Goal: Book appointment/travel/reservation

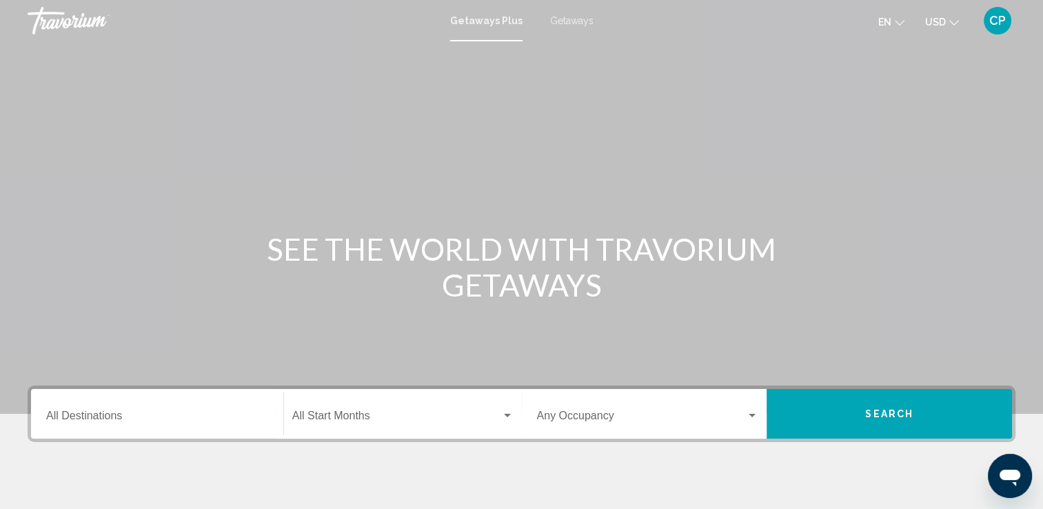
click at [576, 19] on span "Getaways" at bounding box center [571, 20] width 43 height 11
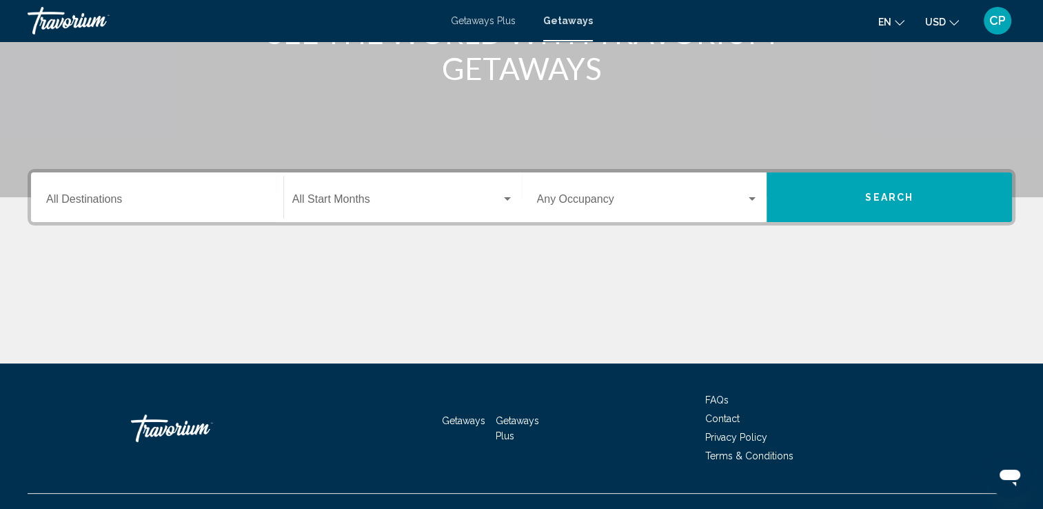
scroll to position [239, 0]
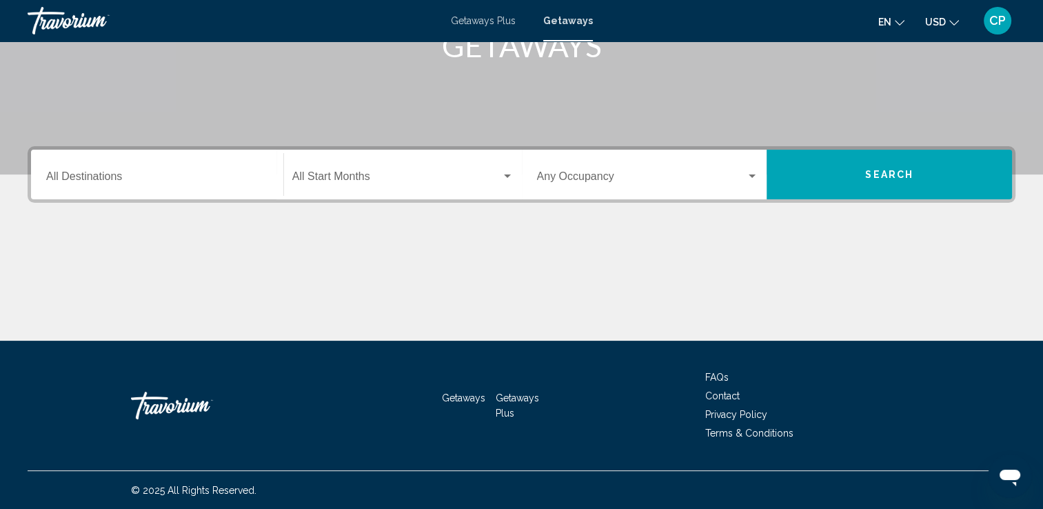
click at [112, 181] on input "Destination All Destinations" at bounding box center [157, 179] width 222 height 12
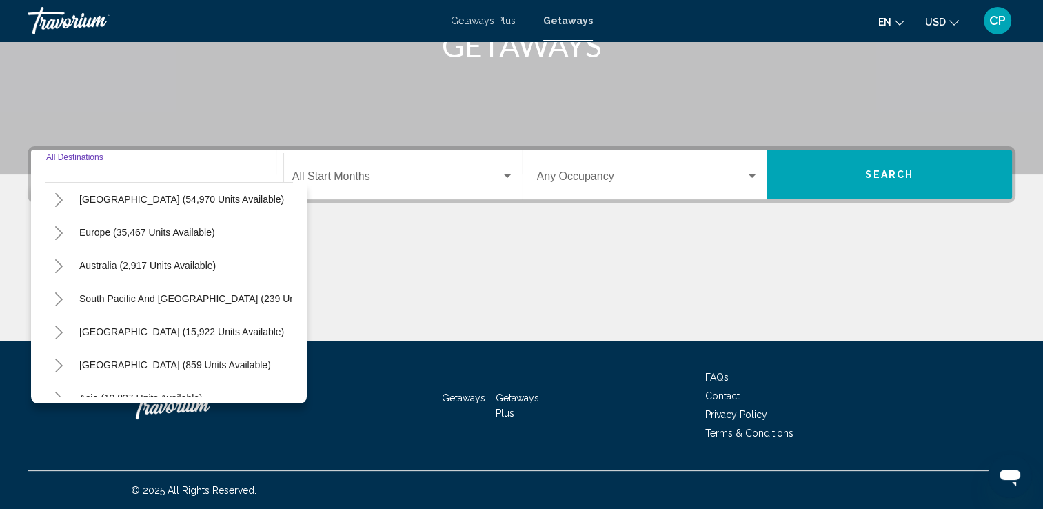
scroll to position [138, 0]
click at [176, 230] on span "Europe (35,467 units available)" at bounding box center [147, 233] width 136 height 11
type input "**********"
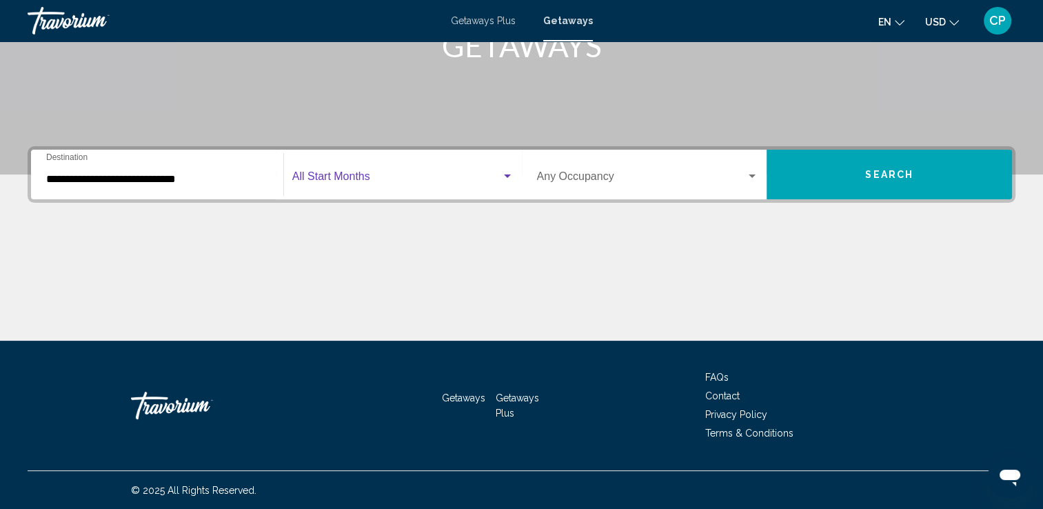
click at [380, 183] on span "Search widget" at bounding box center [396, 179] width 209 height 12
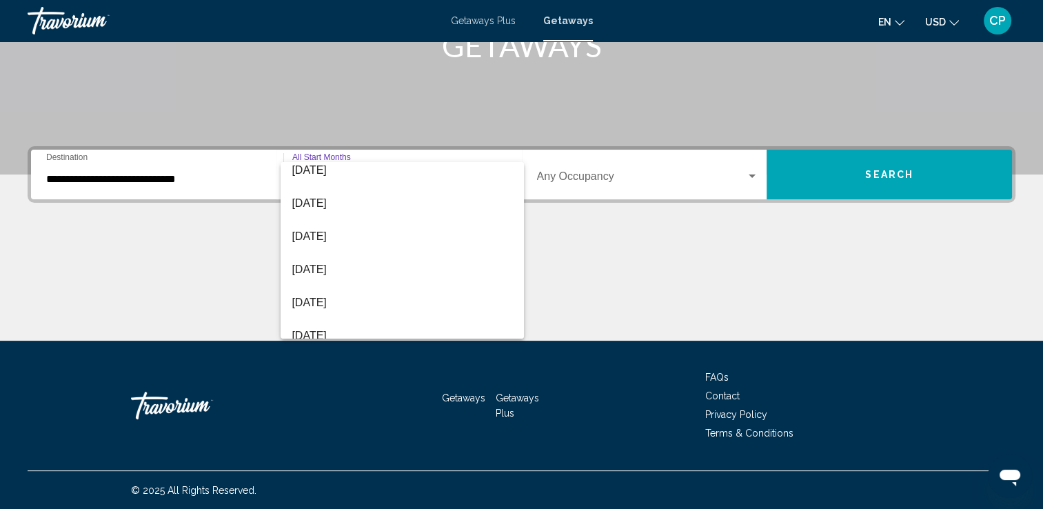
scroll to position [252, 0]
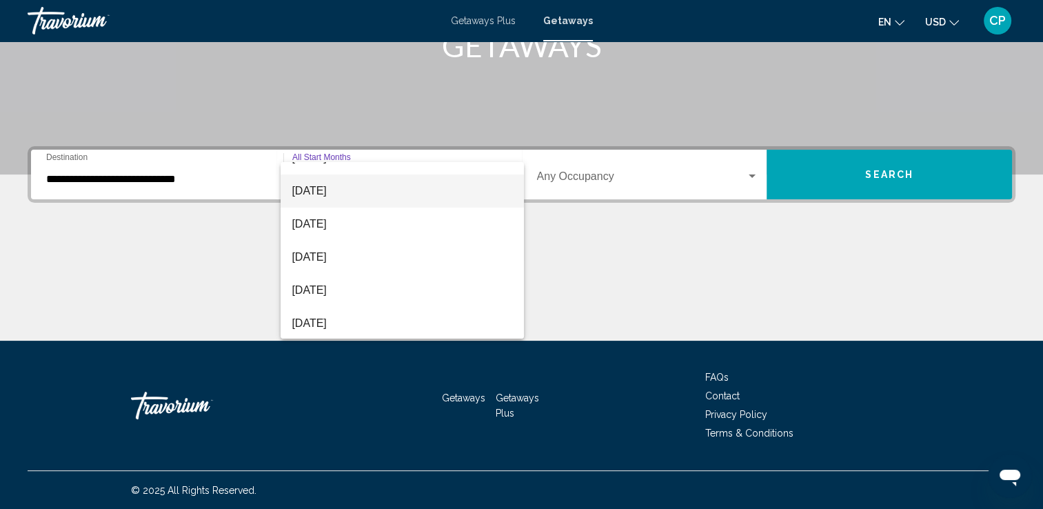
click at [415, 189] on span "March 2026" at bounding box center [402, 190] width 221 height 33
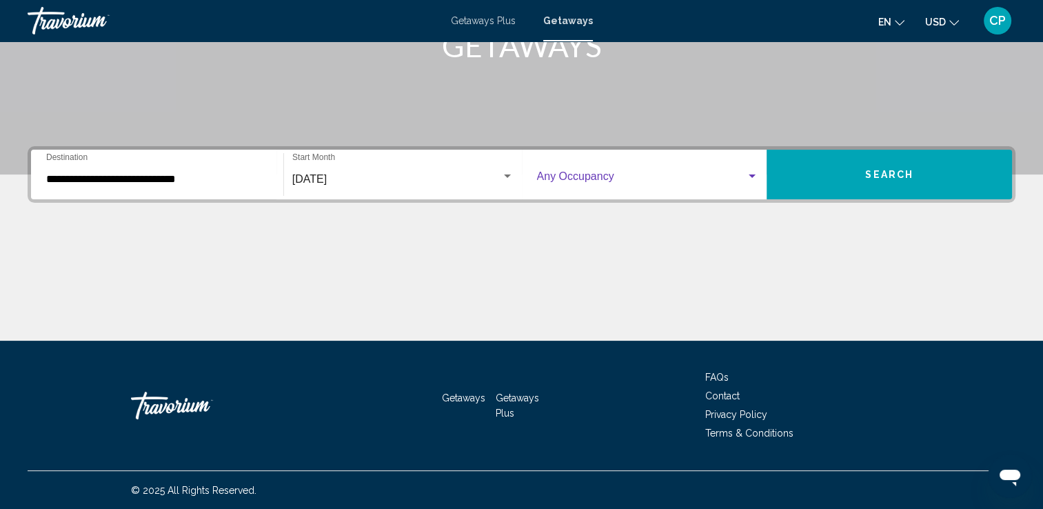
click at [590, 175] on span "Search widget" at bounding box center [642, 179] width 210 height 12
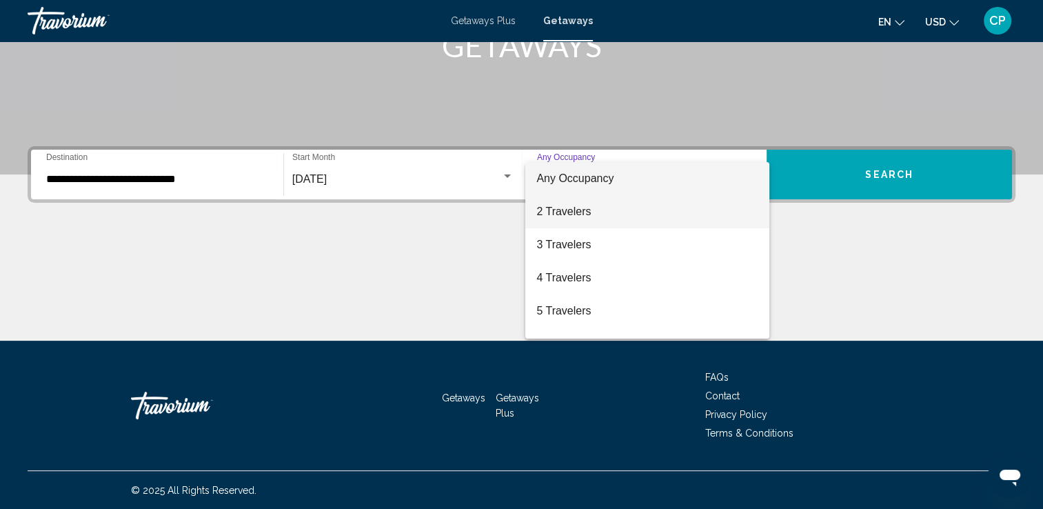
click at [588, 210] on span "2 Travelers" at bounding box center [647, 211] width 222 height 33
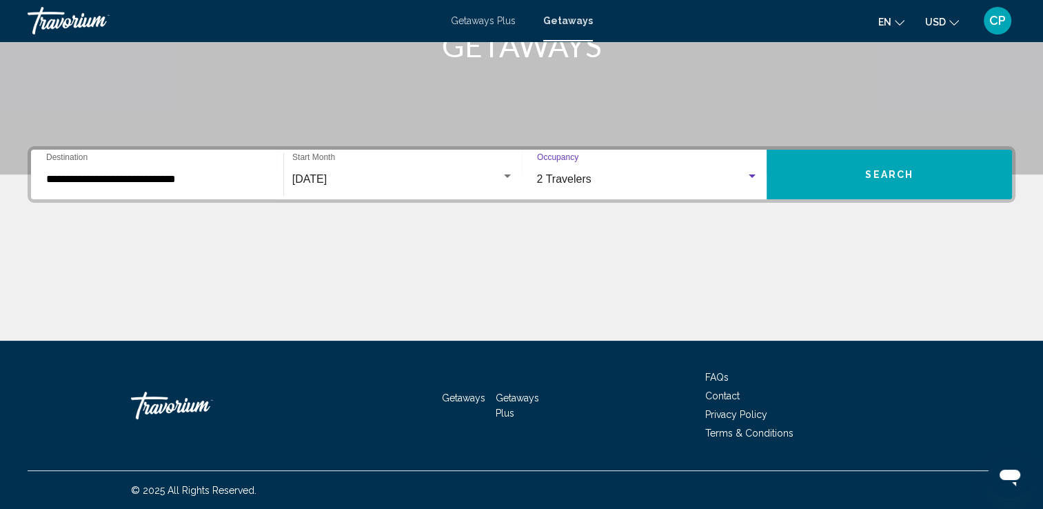
click at [870, 170] on span "Search" at bounding box center [889, 175] width 48 height 11
